Goal: Transaction & Acquisition: Book appointment/travel/reservation

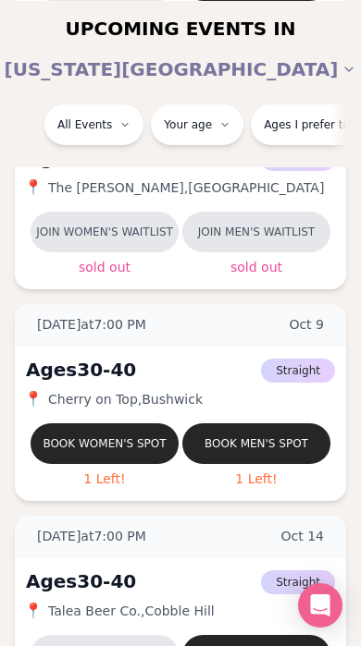
scroll to position [1207, 0]
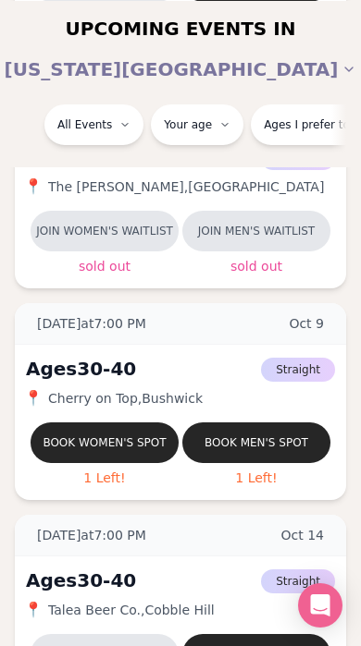
click at [82, 431] on button "Book women's spot" at bounding box center [105, 443] width 148 height 41
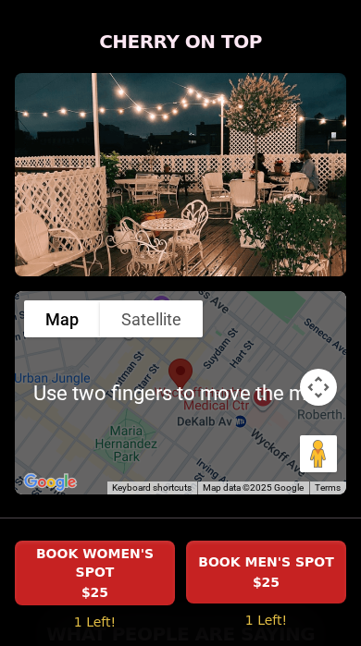
scroll to position [1466, 0]
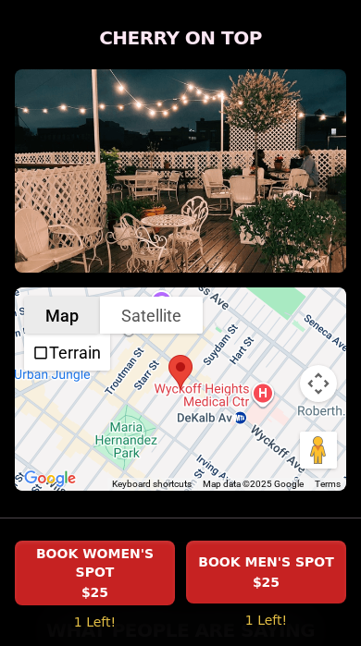
click at [214, 376] on div at bounding box center [180, 389] width 331 height 203
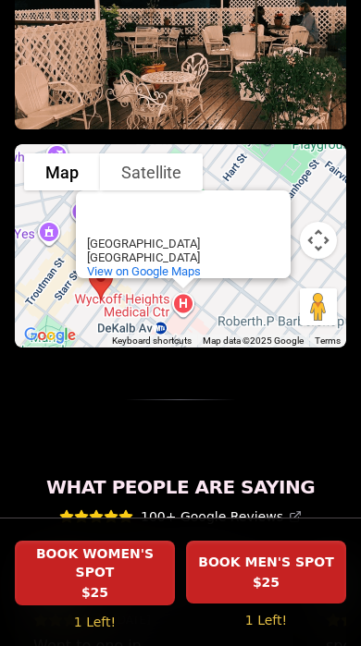
scroll to position [1610, 0]
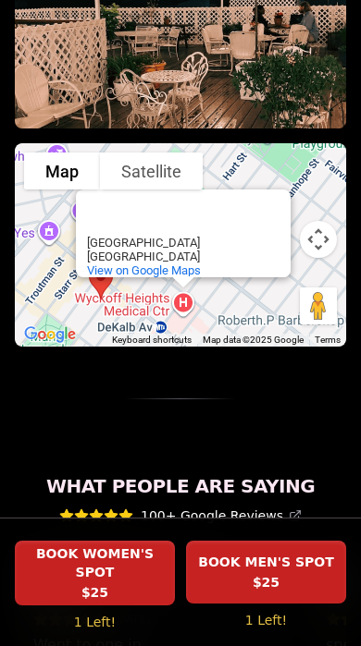
click at [151, 296] on div "[PERSON_NAME][GEOGRAPHIC_DATA] [PERSON_NAME][GEOGRAPHIC_DATA] [STREET_ADDRESS] …" at bounding box center [180, 244] width 331 height 203
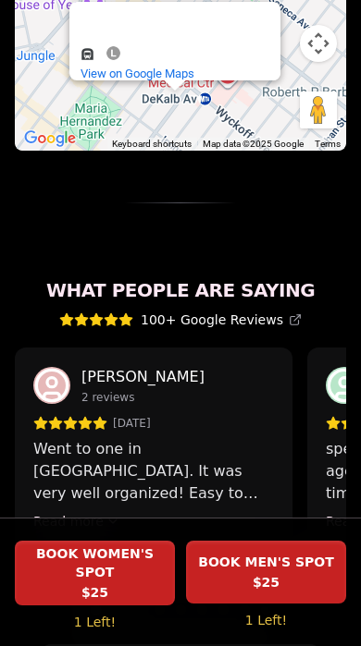
scroll to position [1816, 0]
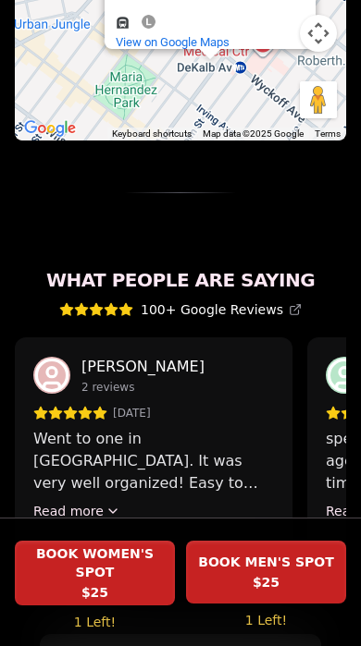
click at [75, 502] on button "Read more" at bounding box center [76, 511] width 87 height 18
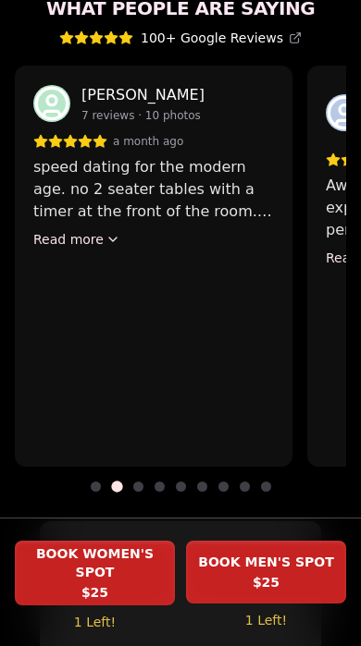
scroll to position [2087, 0]
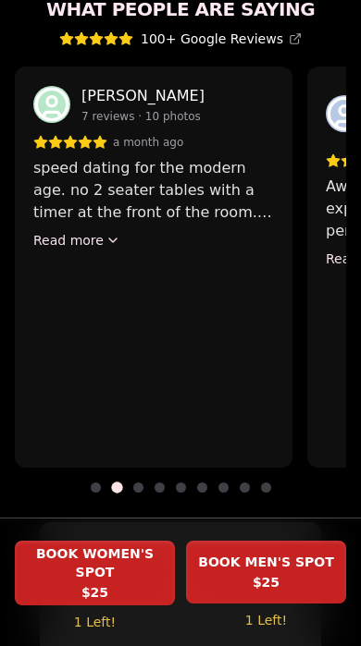
click at [72, 231] on button "Read more" at bounding box center [76, 240] width 87 height 18
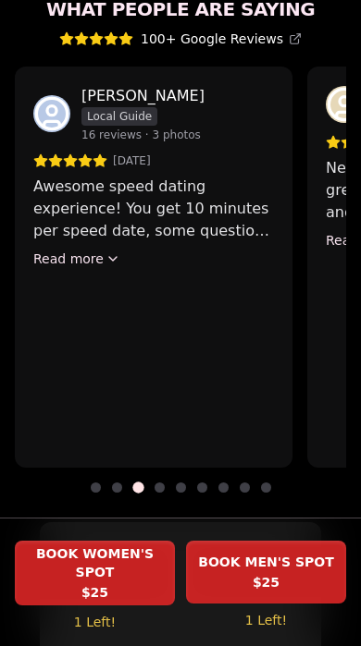
click at [70, 250] on button "Read more" at bounding box center [76, 259] width 87 height 18
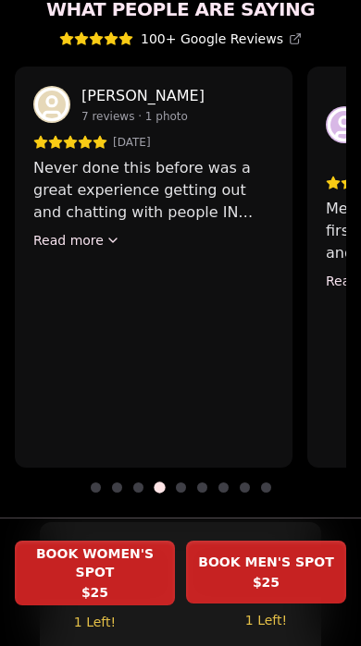
click at [58, 231] on button "Read more" at bounding box center [76, 240] width 87 height 18
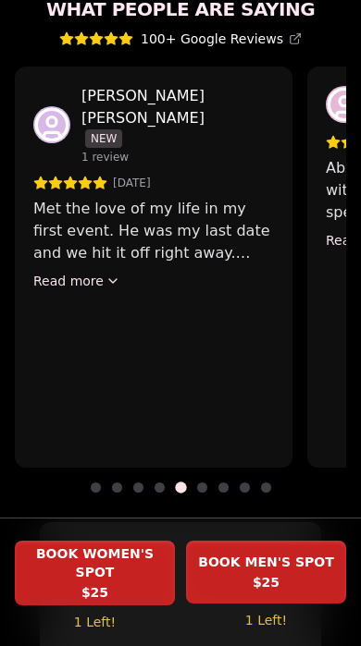
click at [73, 272] on button "Read more" at bounding box center [76, 281] width 87 height 18
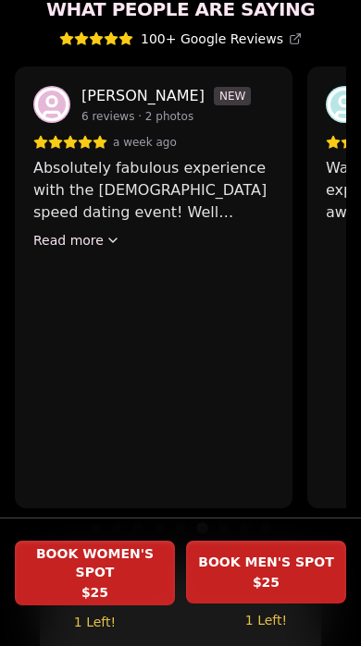
click at [78, 231] on button "Read more" at bounding box center [76, 240] width 87 height 18
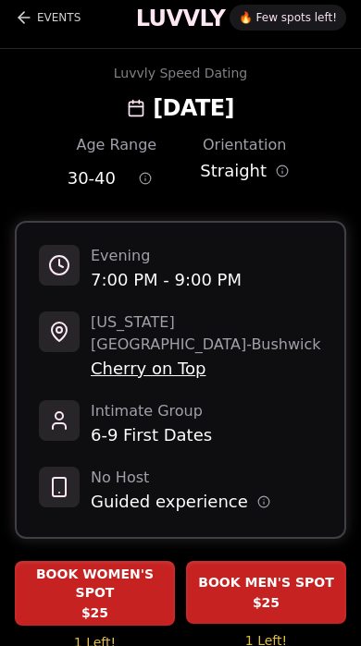
scroll to position [0, 0]
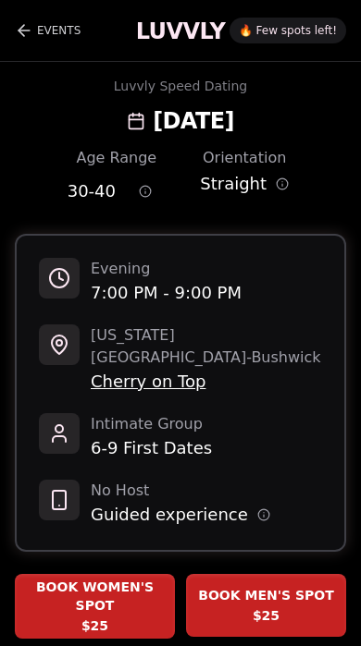
click at [32, 37] on icon "Back to events" at bounding box center [24, 30] width 18 height 18
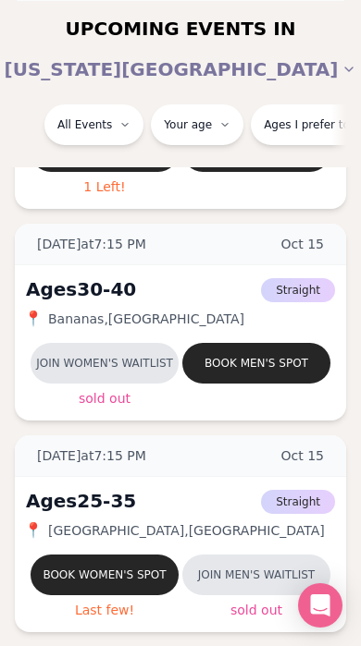
scroll to position [2368, 0]
